Goal: Browse casually: Explore the website without a specific task or goal

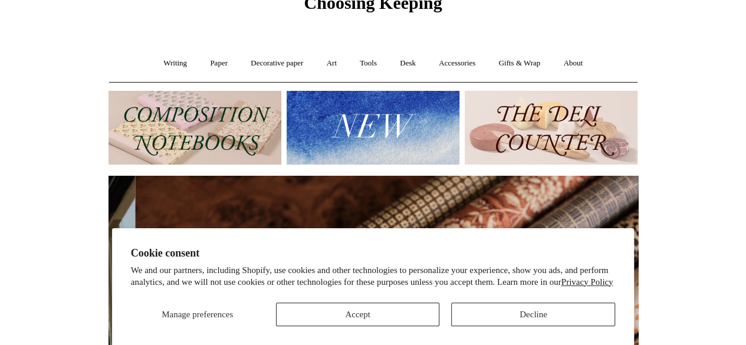
scroll to position [0, 1060]
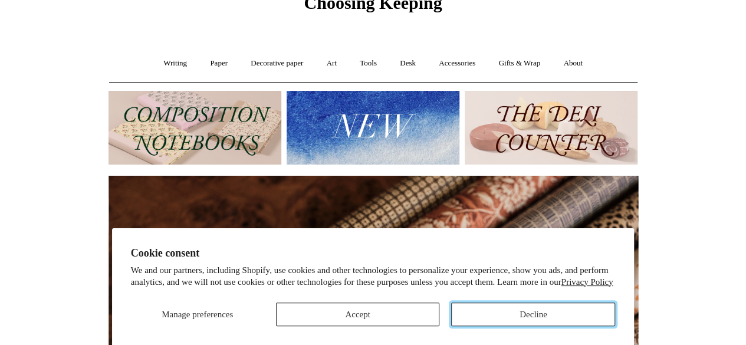
click at [504, 307] on button "Decline" at bounding box center [533, 315] width 164 height 24
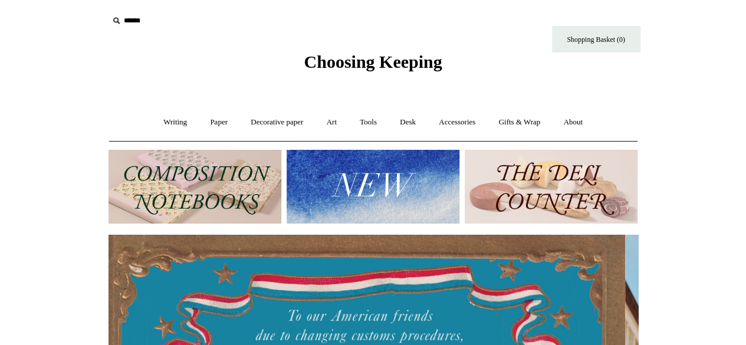
scroll to position [0, 0]
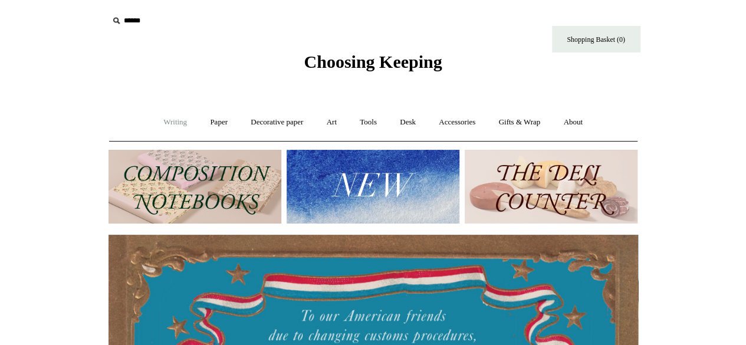
click at [169, 119] on link "Writing +" at bounding box center [175, 122] width 45 height 31
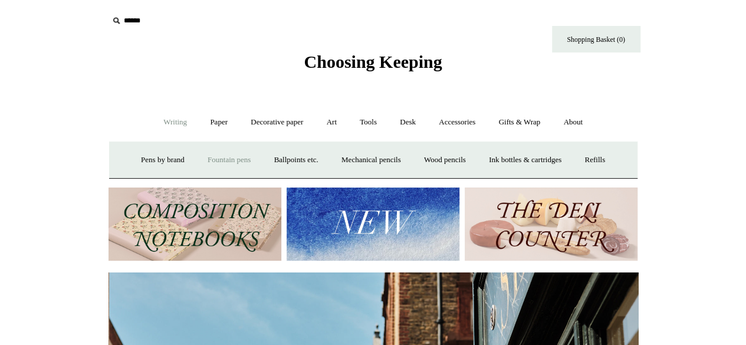
scroll to position [0, 530]
click at [227, 165] on link "Fountain pens +" at bounding box center [229, 160] width 64 height 31
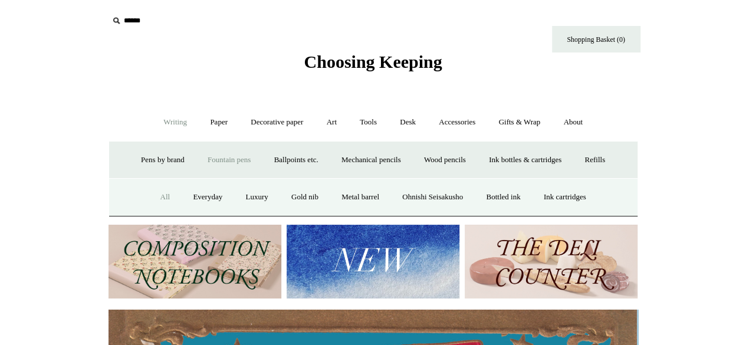
scroll to position [0, 0]
click at [149, 192] on link "All" at bounding box center [164, 197] width 31 height 31
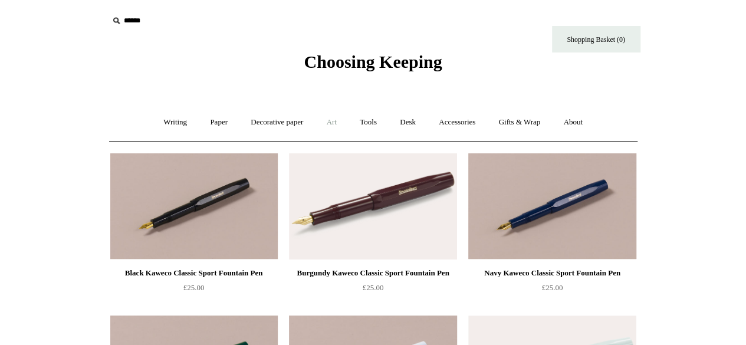
click at [336, 124] on link "Art +" at bounding box center [331, 122] width 31 height 31
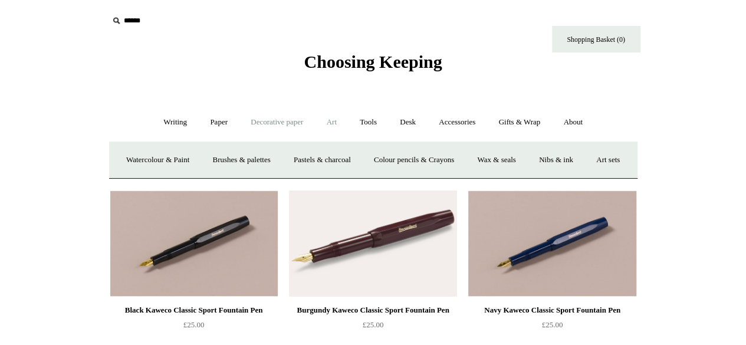
click at [253, 117] on link "Decorative paper +" at bounding box center [277, 122] width 74 height 31
click at [421, 156] on link "[PERSON_NAME]" at bounding box center [397, 160] width 82 height 31
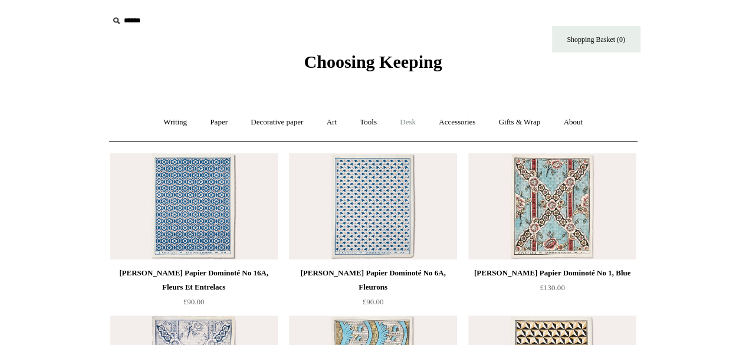
click at [421, 123] on link "Desk +" at bounding box center [407, 122] width 37 height 31
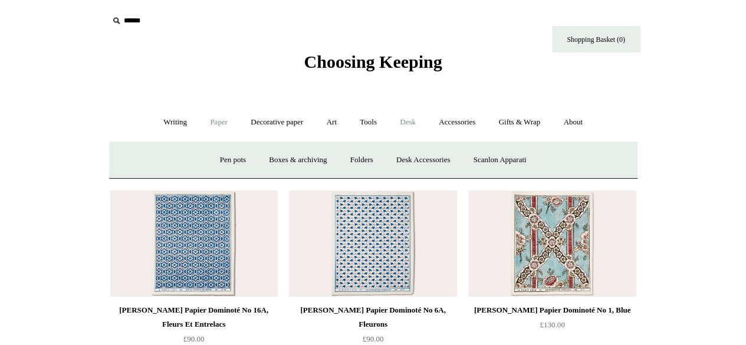
click at [204, 129] on link "Paper +" at bounding box center [218, 122] width 39 height 31
click at [199, 157] on link "Notebooks +" at bounding box center [208, 160] width 54 height 31
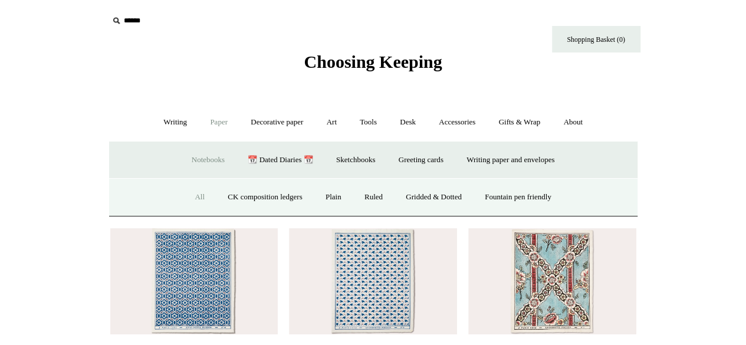
click at [198, 196] on link "All" at bounding box center [199, 197] width 31 height 31
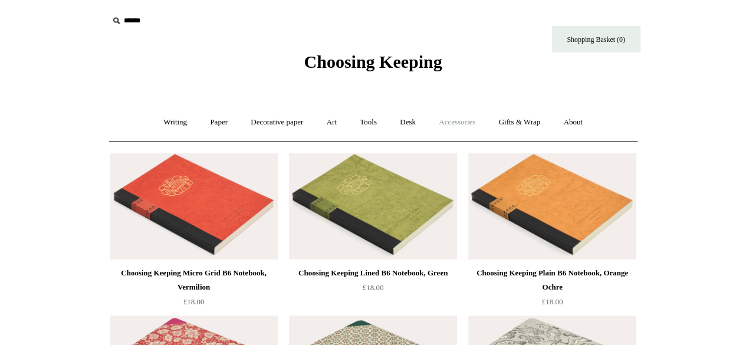
click at [452, 126] on link "Accessories +" at bounding box center [457, 122] width 58 height 31
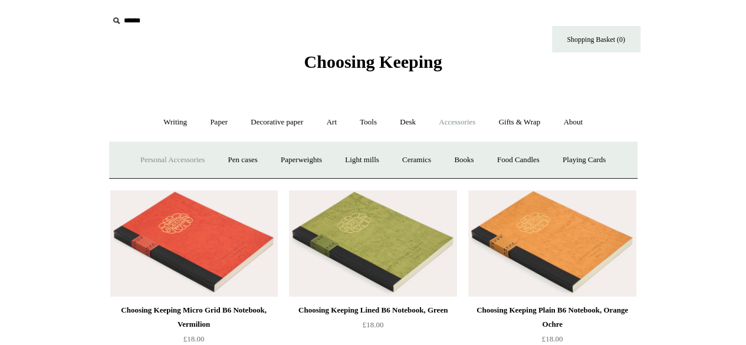
click at [166, 156] on link "Personal Accessories +" at bounding box center [173, 160] width 86 height 31
